Goal: Find specific page/section: Find specific page/section

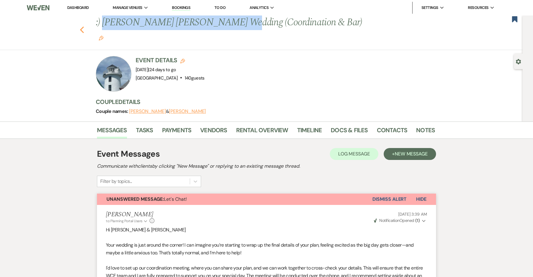
click at [82, 26] on icon "Previous" at bounding box center [82, 29] width 4 height 7
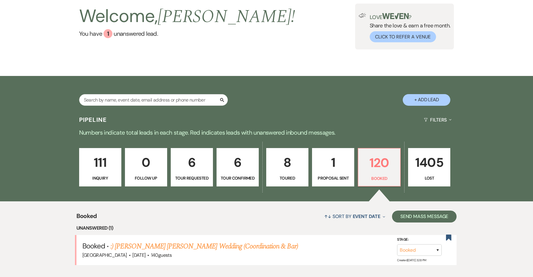
scroll to position [26, 0]
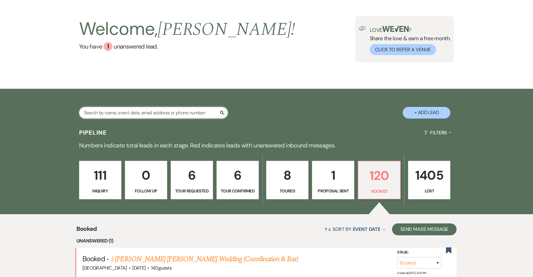
click at [176, 114] on input "text" at bounding box center [153, 113] width 149 height 12
type input "[PERSON_NAME]"
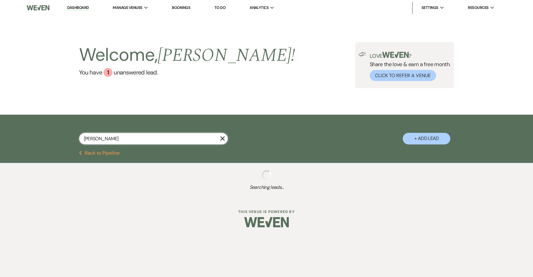
select select "8"
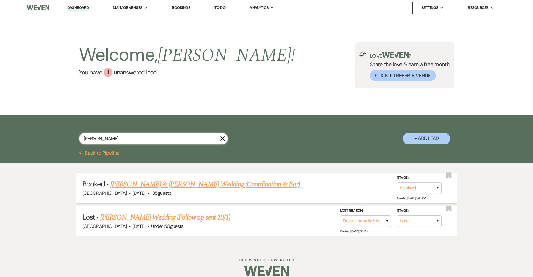
type input "[PERSON_NAME]"
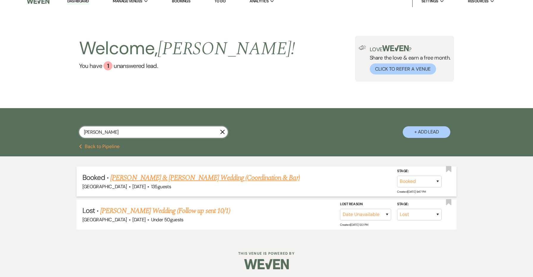
scroll to position [6, 0]
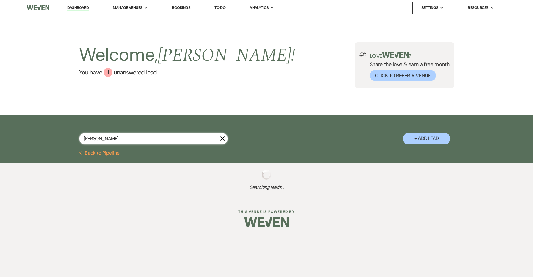
select select "8"
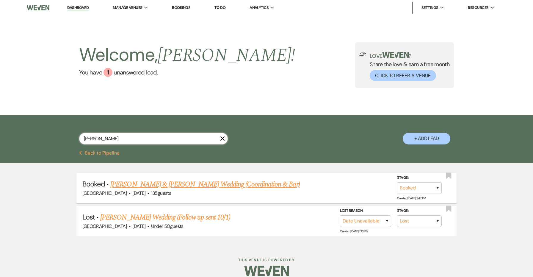
type input "[PERSON_NAME]"
click at [170, 184] on link "[PERSON_NAME] & [PERSON_NAME] Wedding (Coordination & Bar)" at bounding box center [204, 184] width 189 height 11
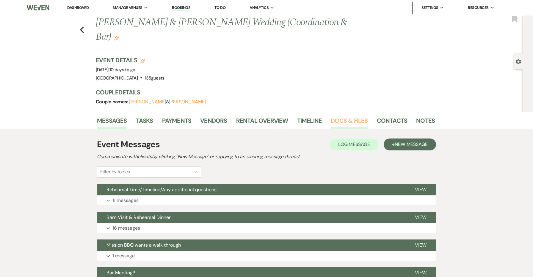
click at [345, 116] on link "Docs & Files" at bounding box center [349, 122] width 37 height 13
click at [343, 116] on link "Docs & Files" at bounding box center [349, 122] width 37 height 13
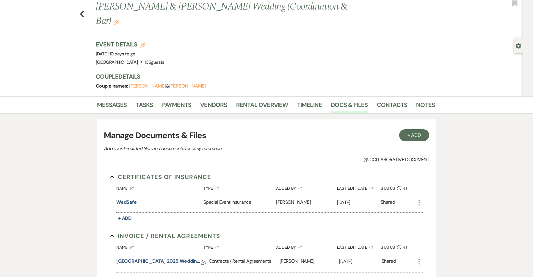
scroll to position [17, 0]
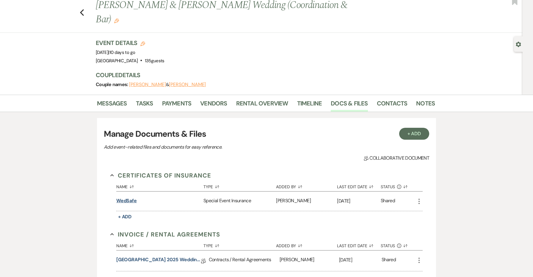
click at [128, 197] on button "WedSafe" at bounding box center [126, 200] width 21 height 7
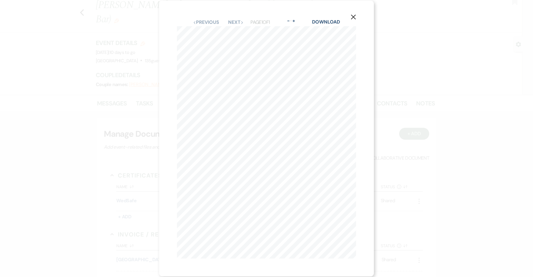
click at [354, 16] on icon "X" at bounding box center [353, 16] width 5 height 5
